Goal: Find specific page/section: Find specific page/section

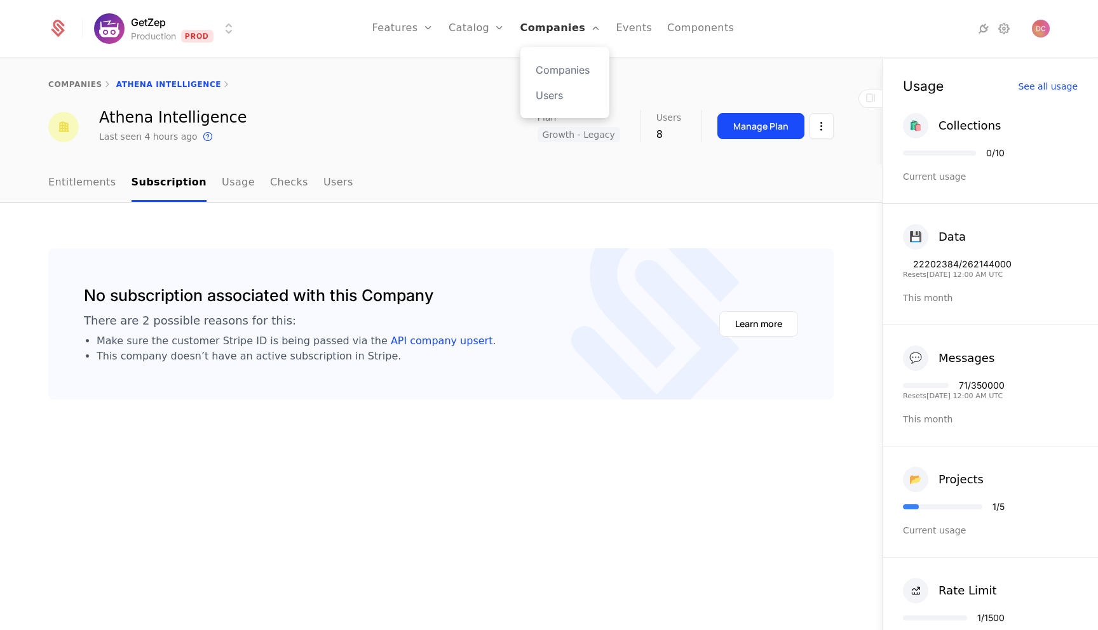
click at [575, 35] on link "Companies" at bounding box center [560, 28] width 81 height 57
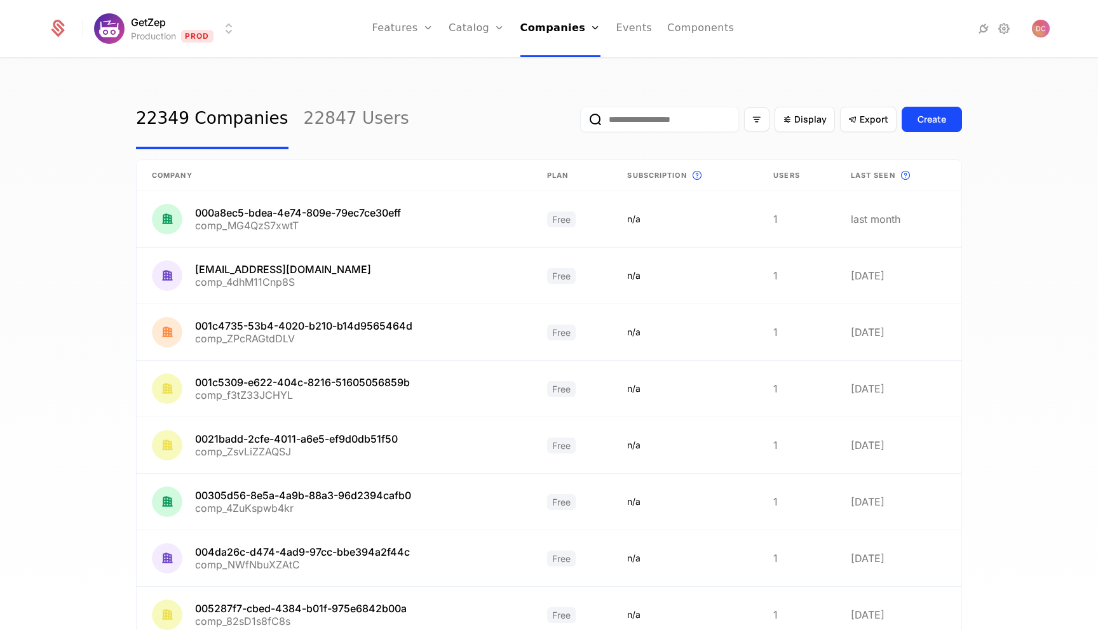
click at [639, 119] on input "email" at bounding box center [659, 119] width 159 height 25
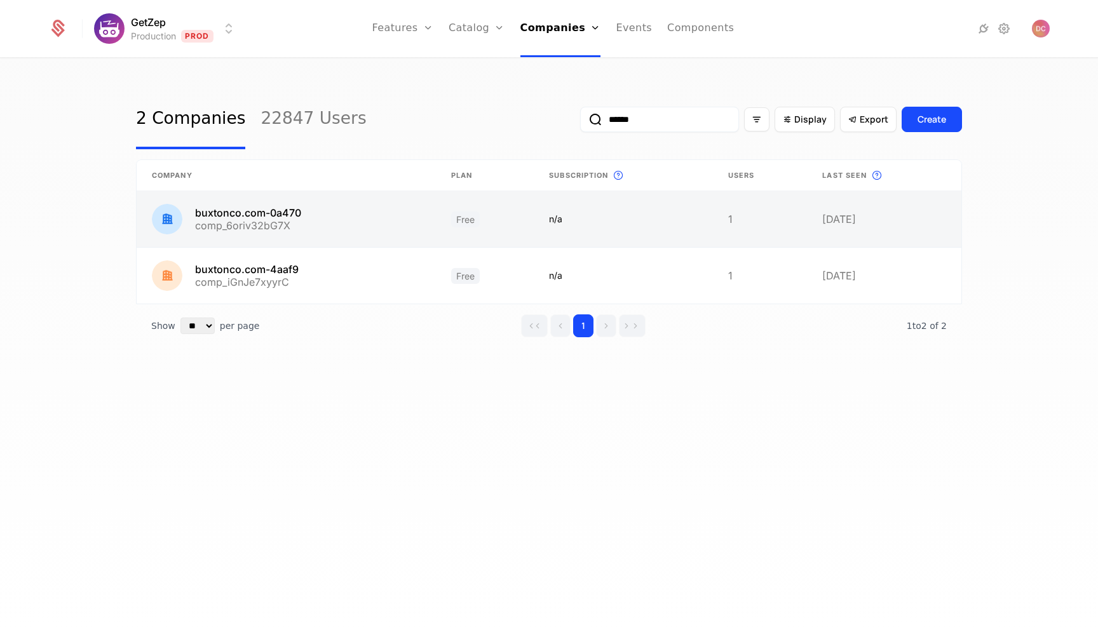
type input "******"
click at [261, 213] on link at bounding box center [286, 219] width 299 height 56
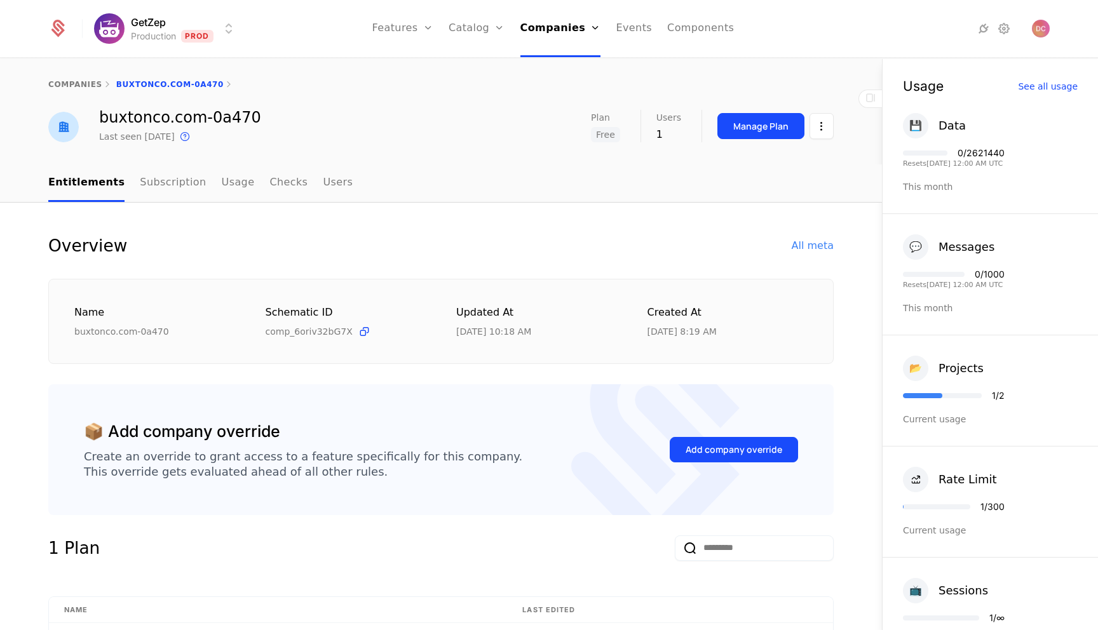
click at [116, 117] on div "buxtonco.com-0a470" at bounding box center [180, 117] width 162 height 15
drag, startPoint x: 116, startPoint y: 117, endPoint x: 170, endPoint y: 117, distance: 54.0
click at [170, 117] on div "buxtonco.com-0a470" at bounding box center [180, 117] width 162 height 15
copy div "[DOMAIN_NAME]"
click at [410, 86] on div "companies buxtonco.com-0a470" at bounding box center [440, 84] width 785 height 10
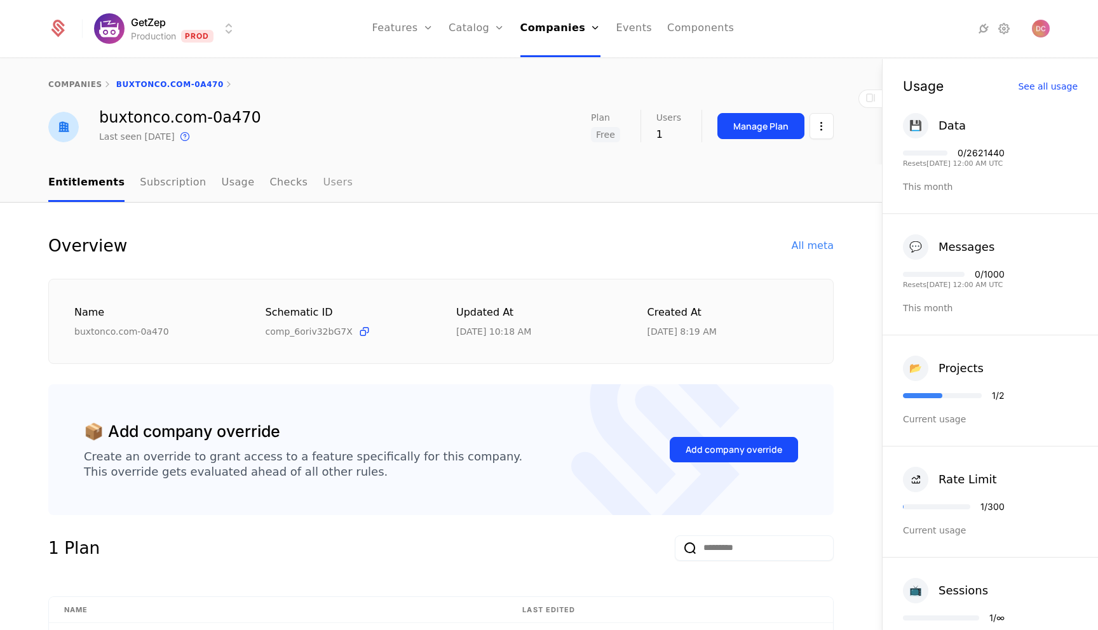
click at [329, 182] on link "Users" at bounding box center [338, 183] width 30 height 37
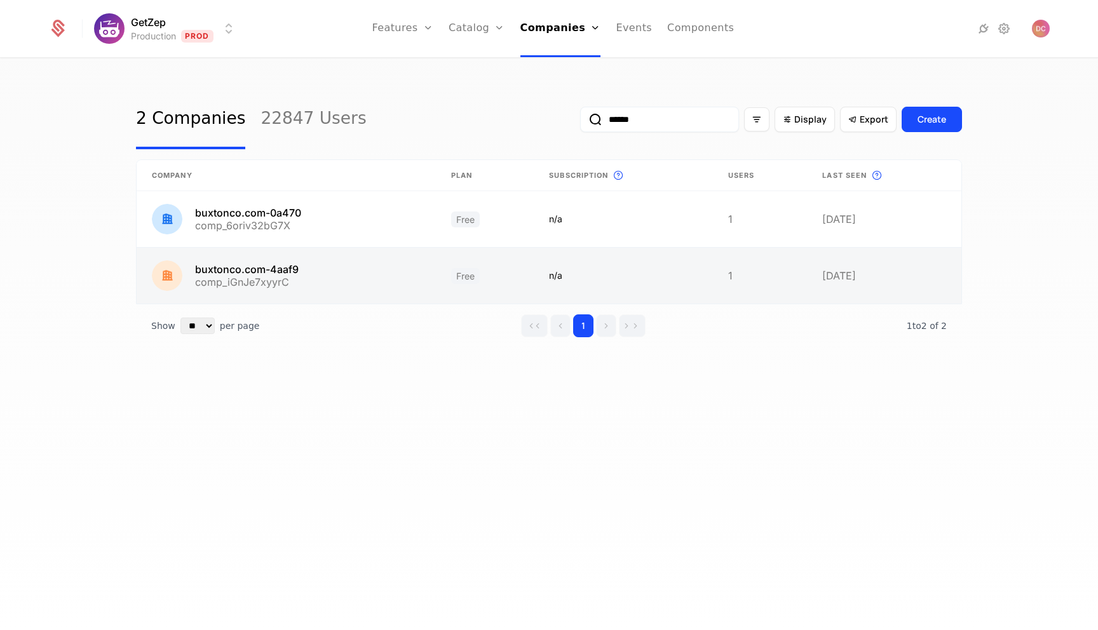
click at [246, 278] on link at bounding box center [286, 276] width 299 height 56
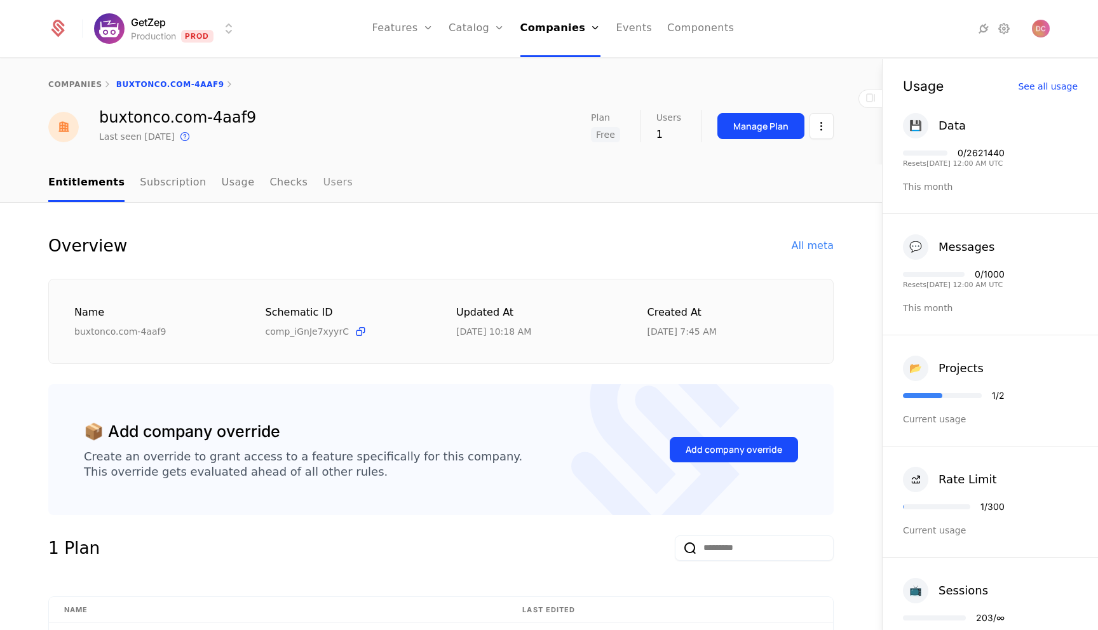
click at [323, 187] on link "Users" at bounding box center [338, 183] width 30 height 37
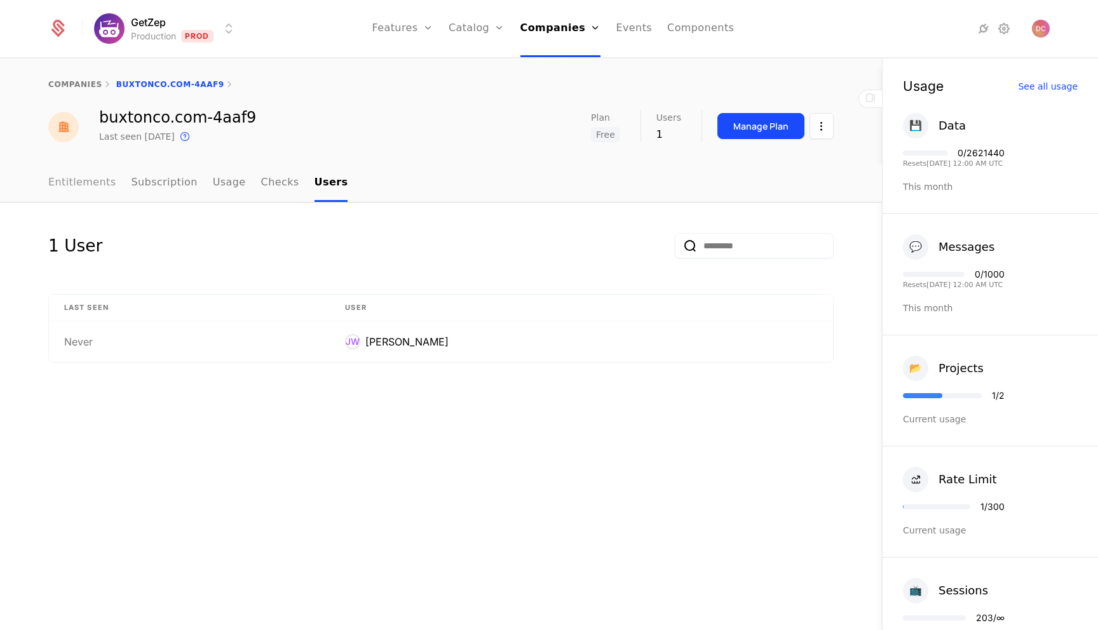
click at [68, 182] on link "Entitlements" at bounding box center [82, 183] width 68 height 37
